Goal: Find specific page/section: Find specific page/section

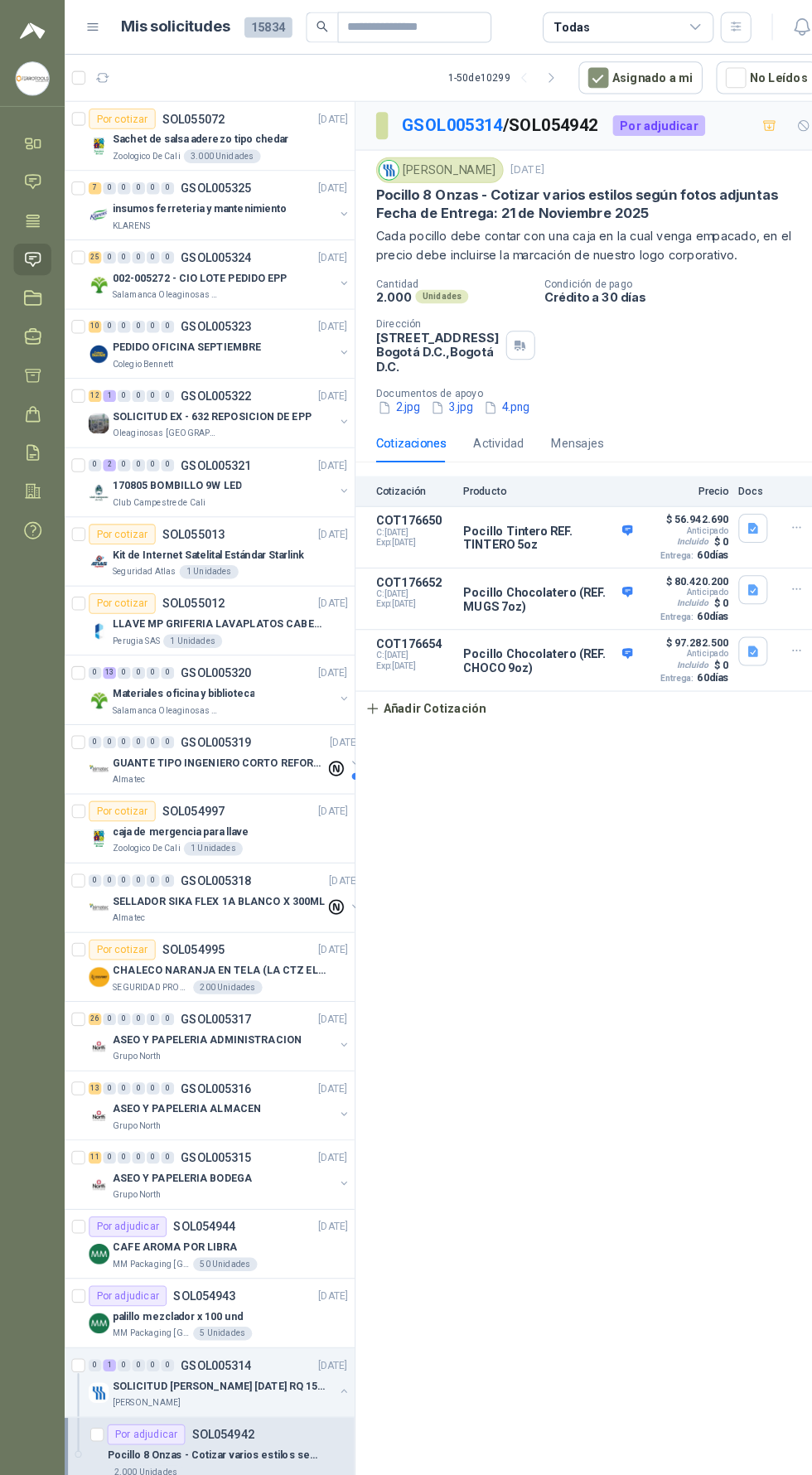
scroll to position [0, 9]
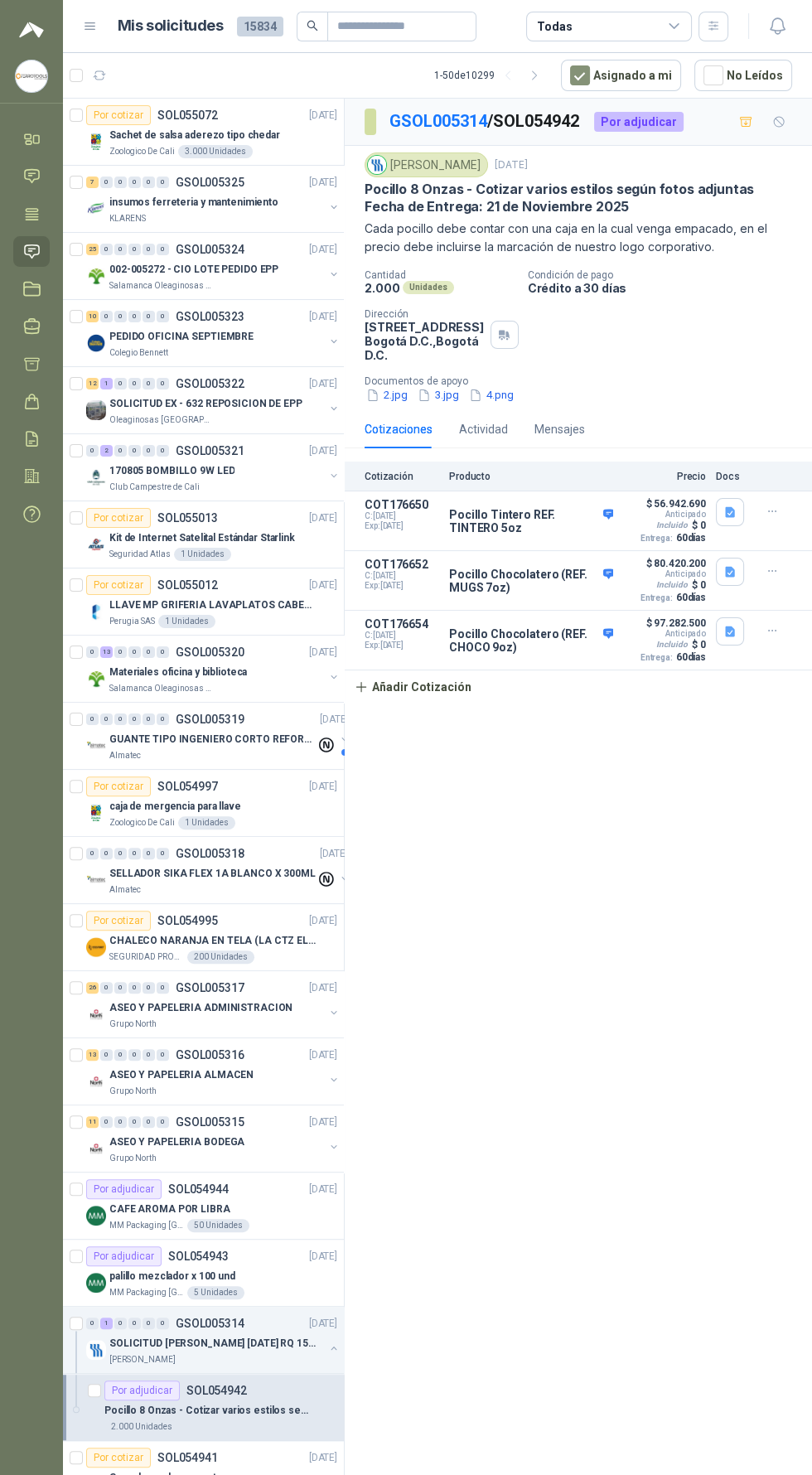
click at [32, 251] on icon at bounding box center [32, 252] width 15 height 14
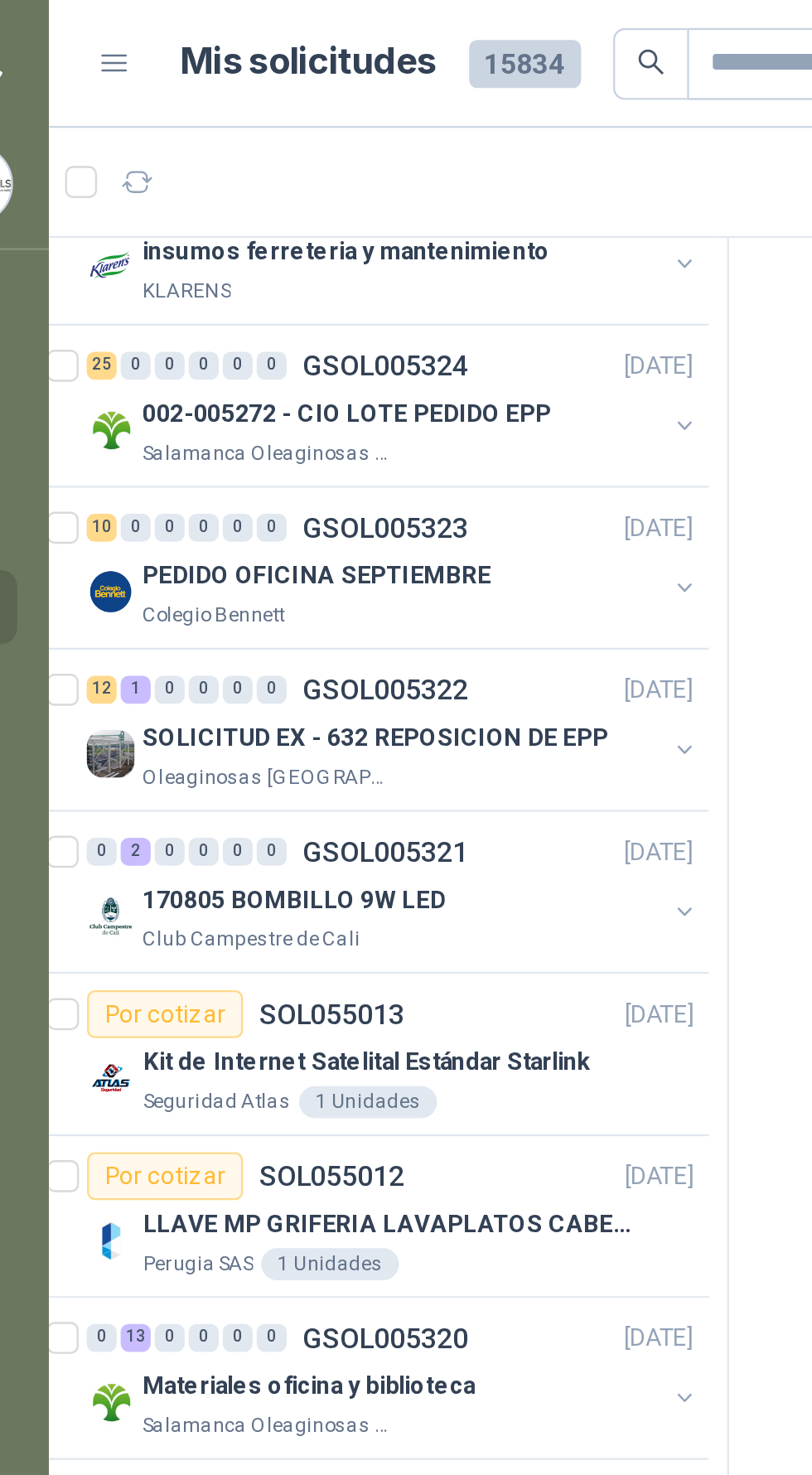
scroll to position [99, 20]
